Goal: Task Accomplishment & Management: Use online tool/utility

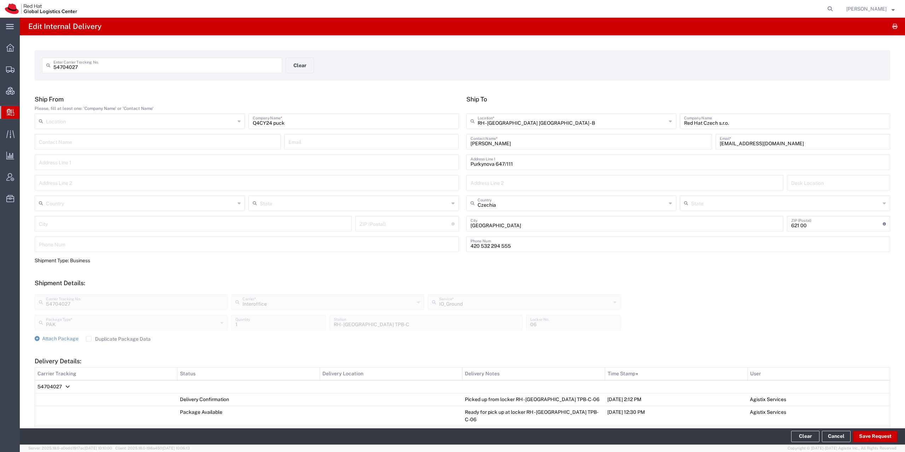
click at [15, 109] on div at bounding box center [10, 112] width 20 height 13
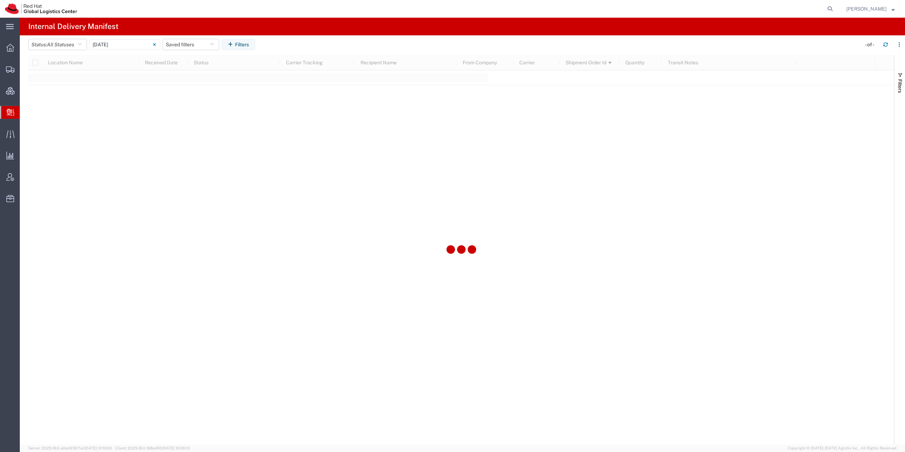
type input "[DATE]"
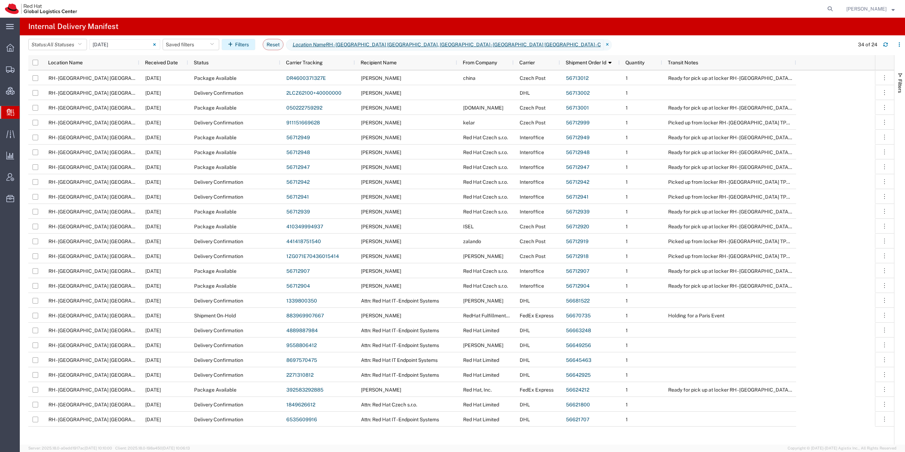
click at [235, 47] on icon "button" at bounding box center [231, 44] width 7 height 5
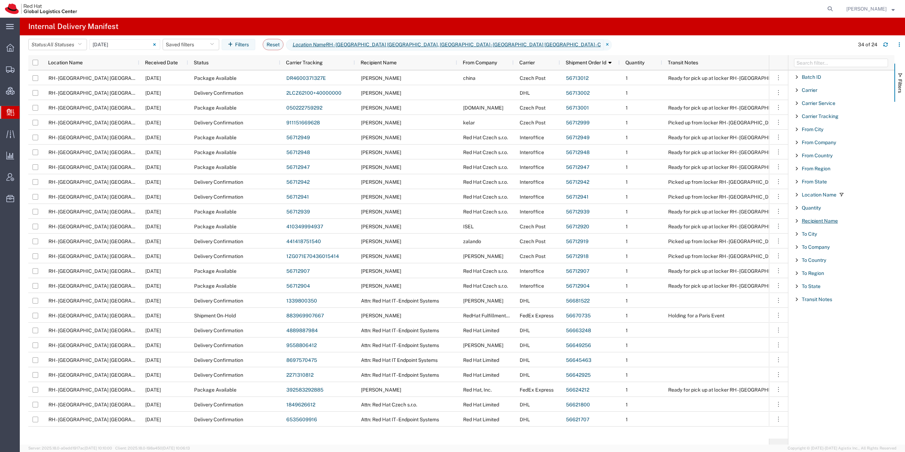
click at [818, 220] on span "Recipient Name" at bounding box center [820, 221] width 36 height 6
click at [809, 253] on input "Filter List 18 Filters" at bounding box center [844, 253] width 93 height 11
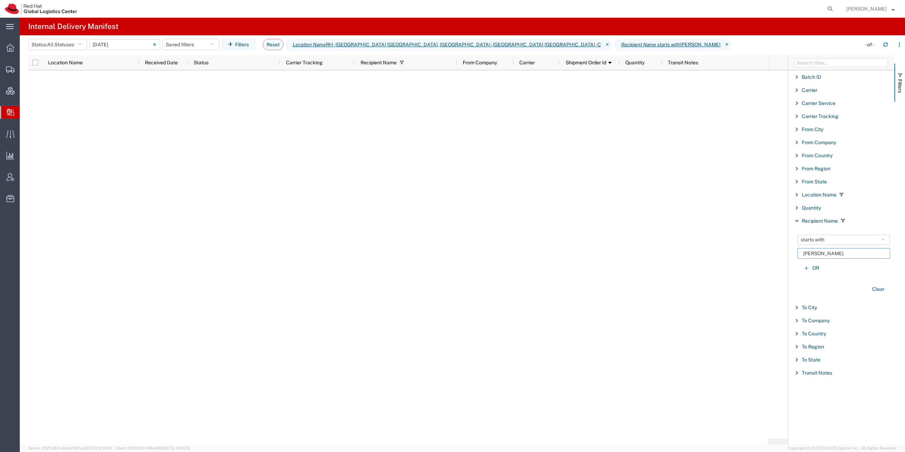
type input "[PERSON_NAME]"
click at [118, 42] on input "[DATE] - [DATE]" at bounding box center [124, 44] width 71 height 11
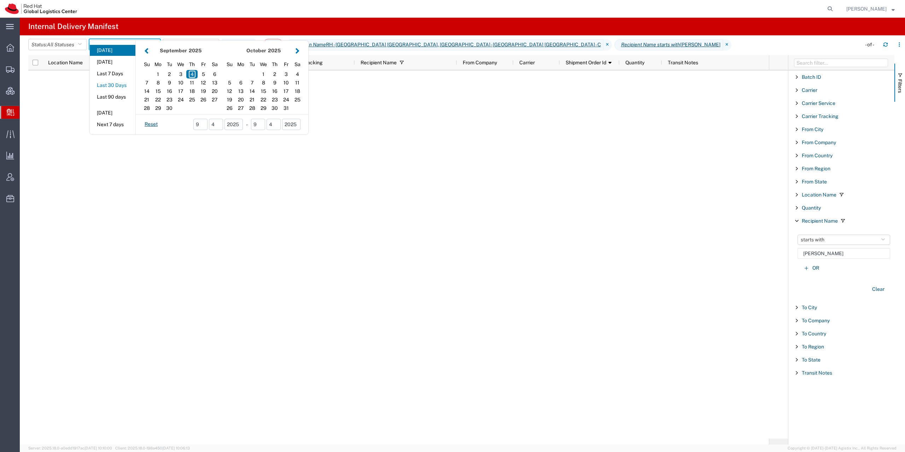
click at [118, 89] on button "Last 30 Days" at bounding box center [113, 85] width 46 height 11
type input "Last 30 Days"
type input "[DATE] - [DATE]"
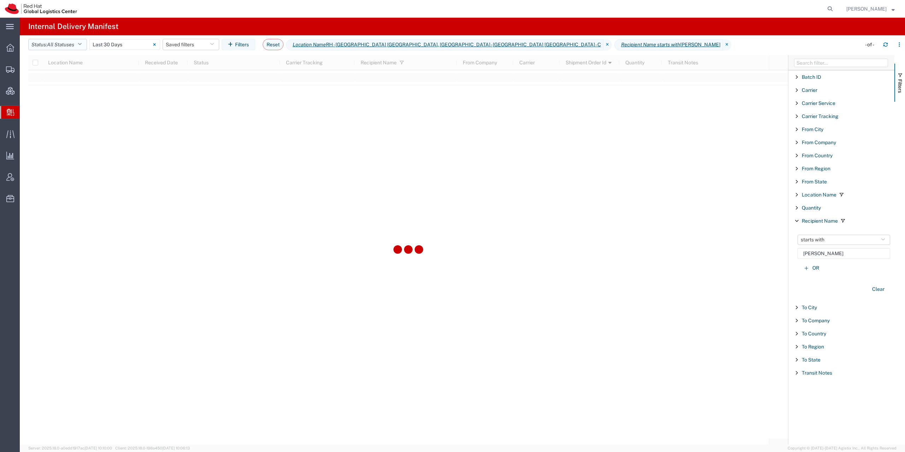
click at [64, 45] on span "All Statuses" at bounding box center [60, 45] width 27 height 6
click at [75, 126] on span "Shipment On-Hold" at bounding box center [70, 125] width 82 height 11
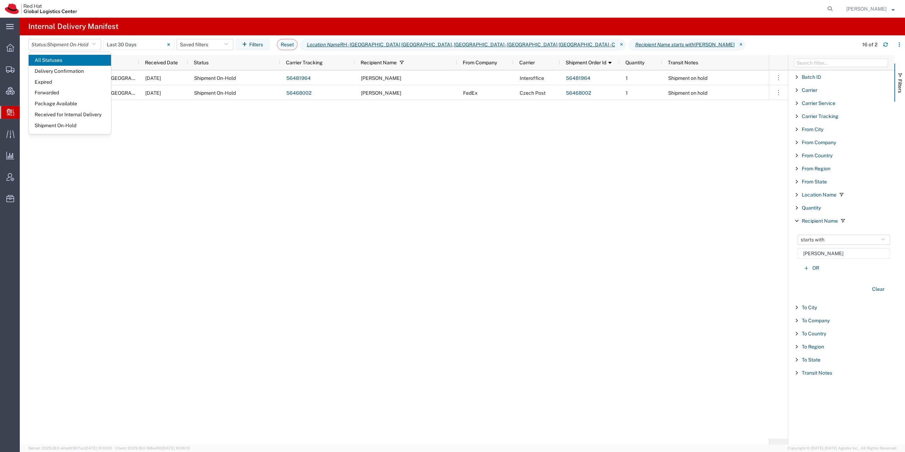
click at [438, 253] on div "RH - [GEOGRAPHIC_DATA] [GEOGRAPHIC_DATA] - C [DATE] Shipment On-Hold 56481964 […" at bounding box center [398, 254] width 741 height 368
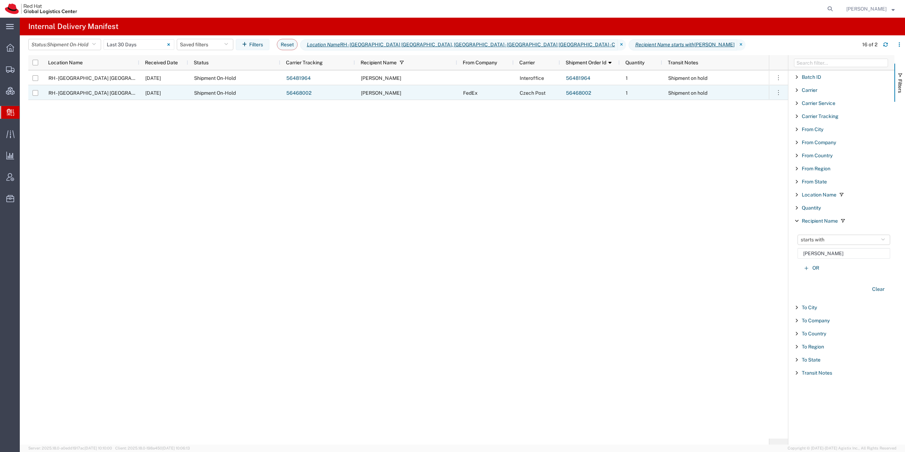
click at [308, 95] on link "56468002" at bounding box center [298, 93] width 25 height 6
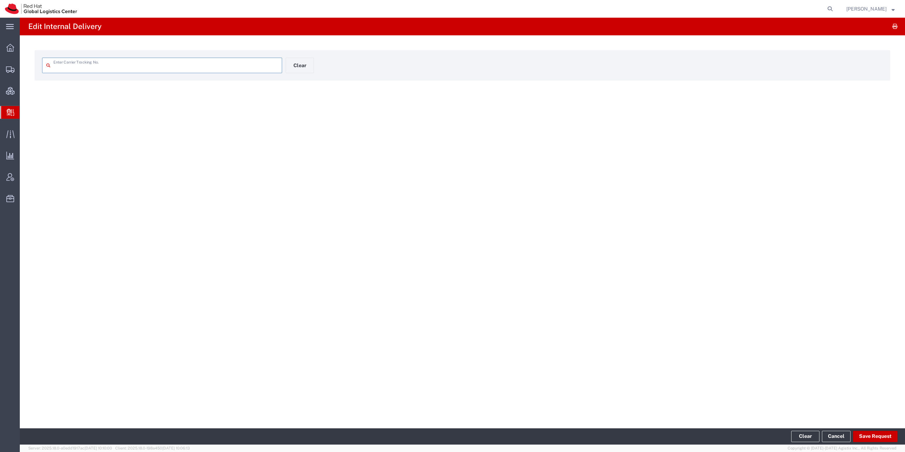
type input "56468002"
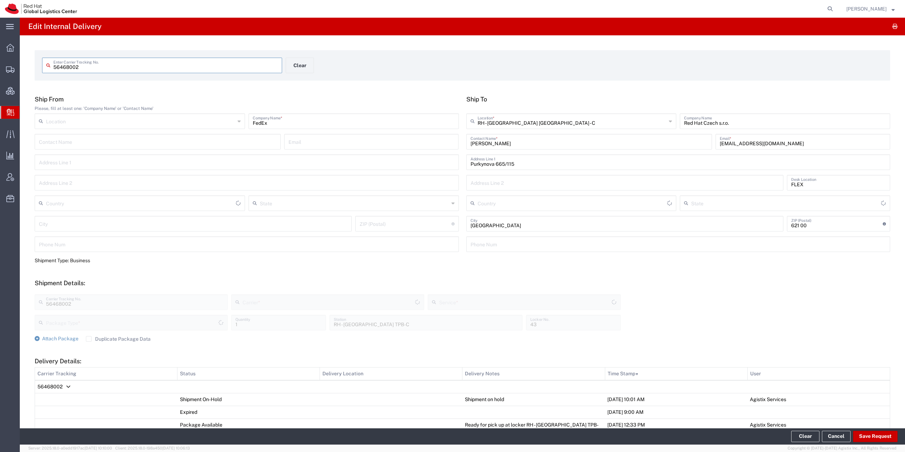
type input "Czechia"
type input "Envelope"
type input "Ground"
type input "Czech Post"
click at [493, 145] on input "[PERSON_NAME]" at bounding box center [590, 141] width 238 height 12
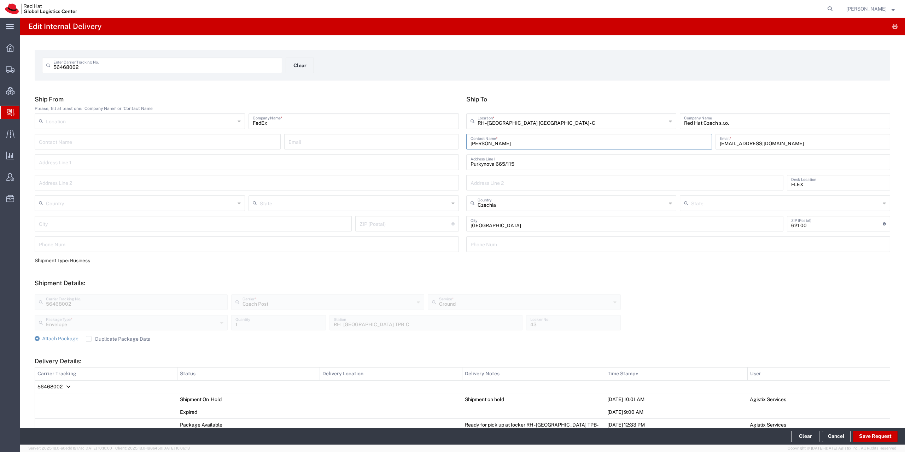
click at [493, 145] on input "[PERSON_NAME]" at bounding box center [590, 141] width 238 height 12
click at [59, 384] on span "56468002" at bounding box center [49, 387] width 25 height 6
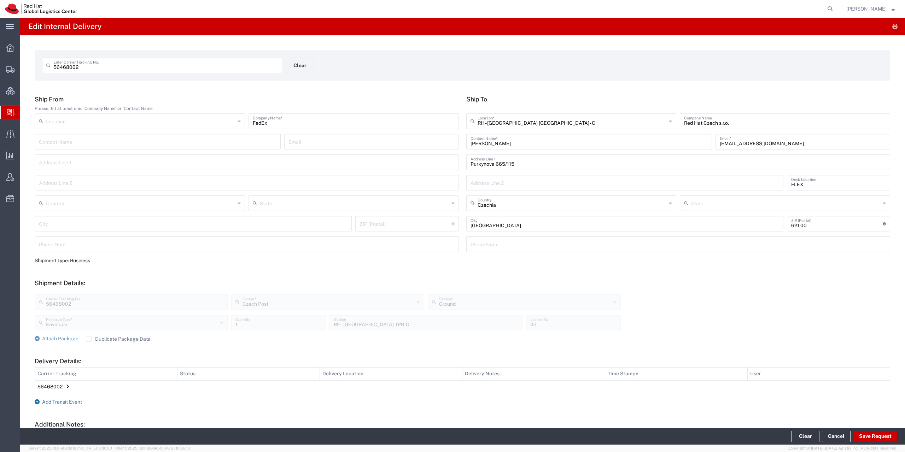
click at [60, 400] on span "Add Transit Event" at bounding box center [62, 402] width 40 height 6
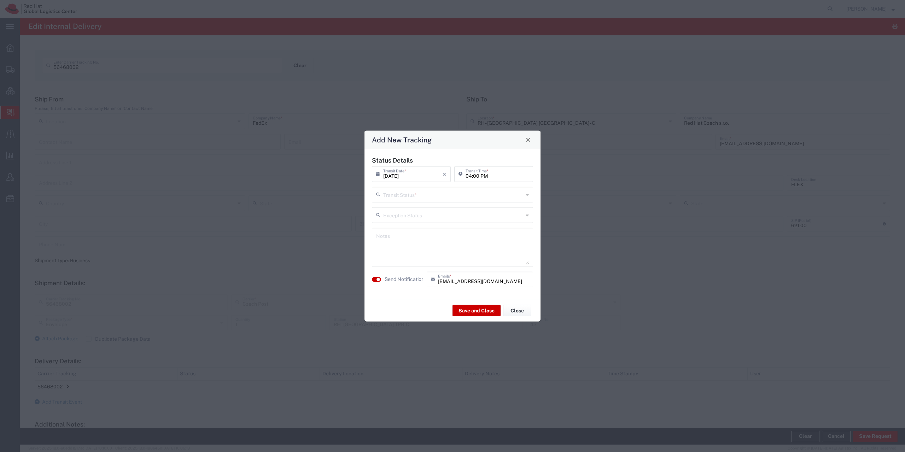
click at [398, 194] on input "text" at bounding box center [453, 194] width 140 height 12
click at [398, 208] on span "Delivery Confirmation" at bounding box center [453, 209] width 160 height 11
type input "Delivery Confirmation"
click at [400, 246] on textarea at bounding box center [452, 247] width 153 height 35
paste textarea "[PERSON_NAME]"
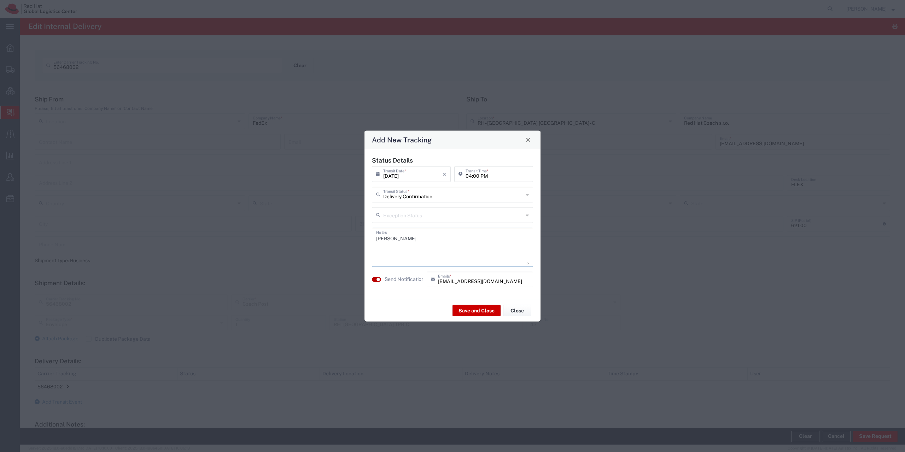
type textarea "[PERSON_NAME]"
click at [377, 278] on button "button" at bounding box center [376, 279] width 9 height 5
click at [470, 311] on button "Save and Close" at bounding box center [477, 310] width 48 height 11
